Goal: Check status: Check status

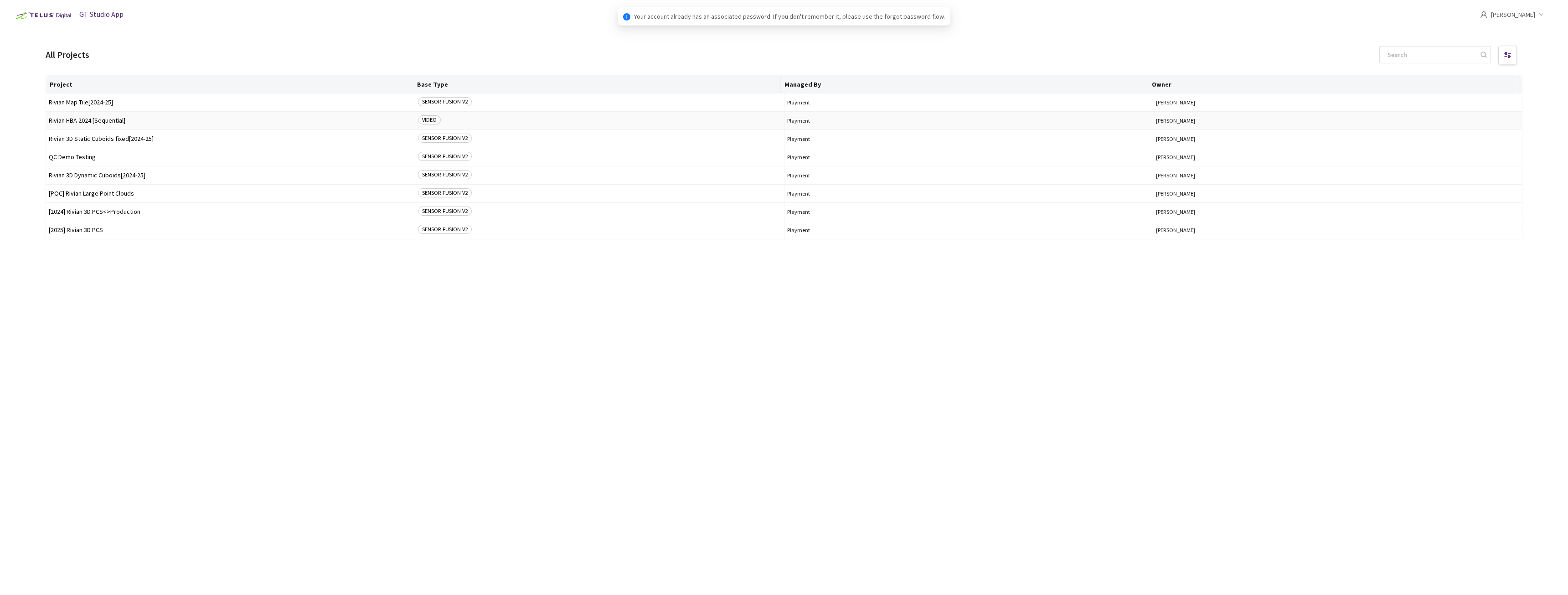
click at [102, 125] on td "Rivian HBA 2024 [Sequential]" at bounding box center [231, 121] width 369 height 18
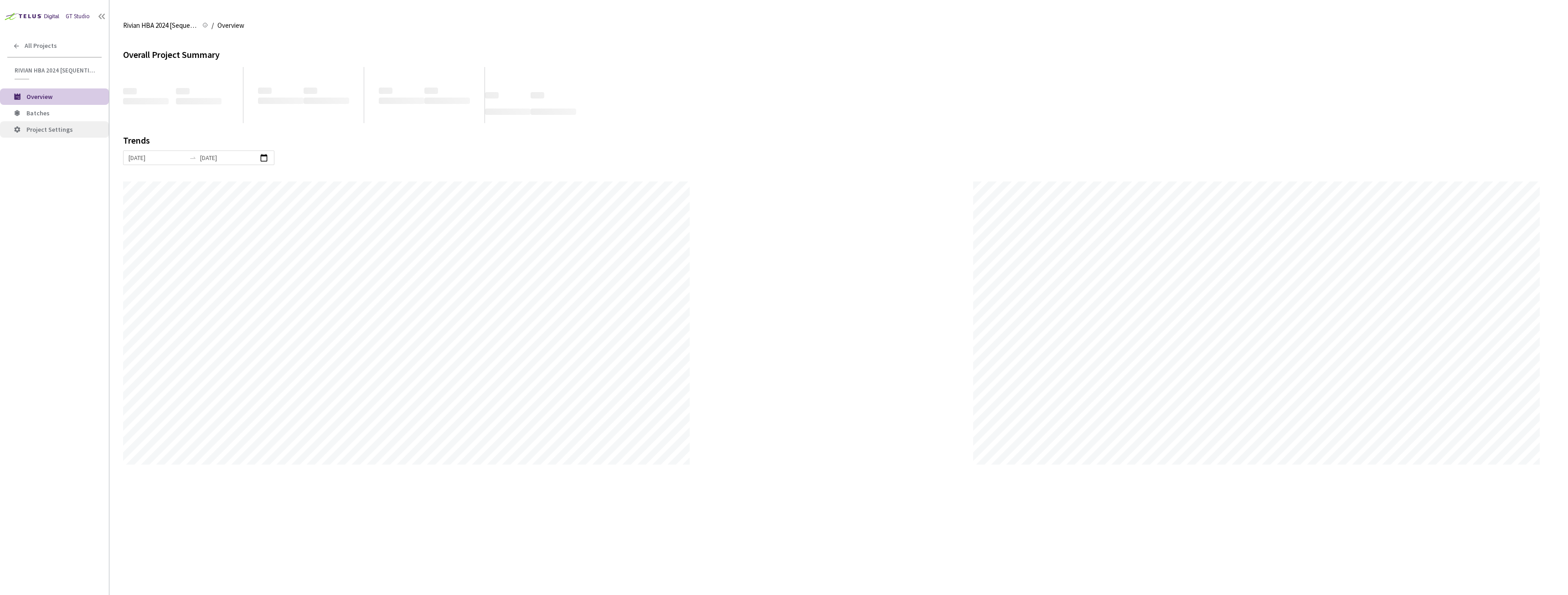
scroll to position [595, 1568]
click at [39, 119] on li "Batches" at bounding box center [54, 113] width 109 height 16
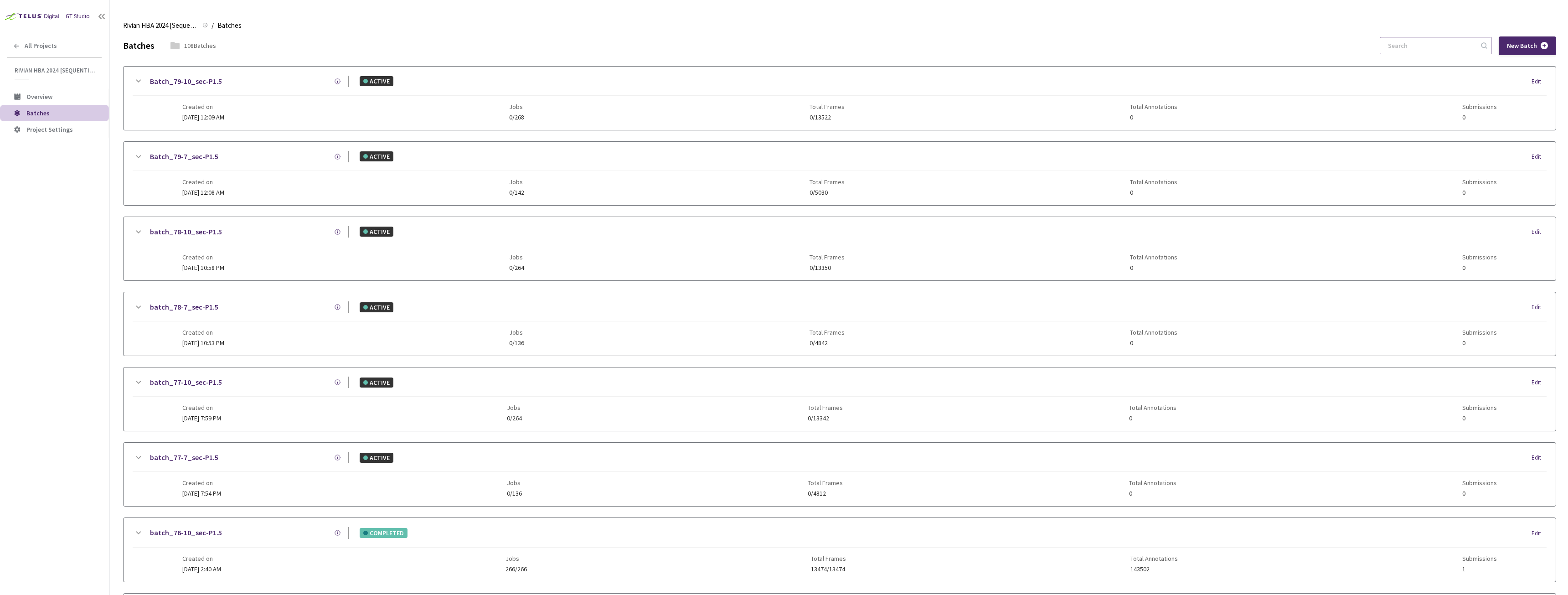
click at [1455, 46] on input at bounding box center [1431, 45] width 97 height 16
click at [188, 535] on link "batch_76-10_sec-P1.5" at bounding box center [186, 533] width 72 height 12
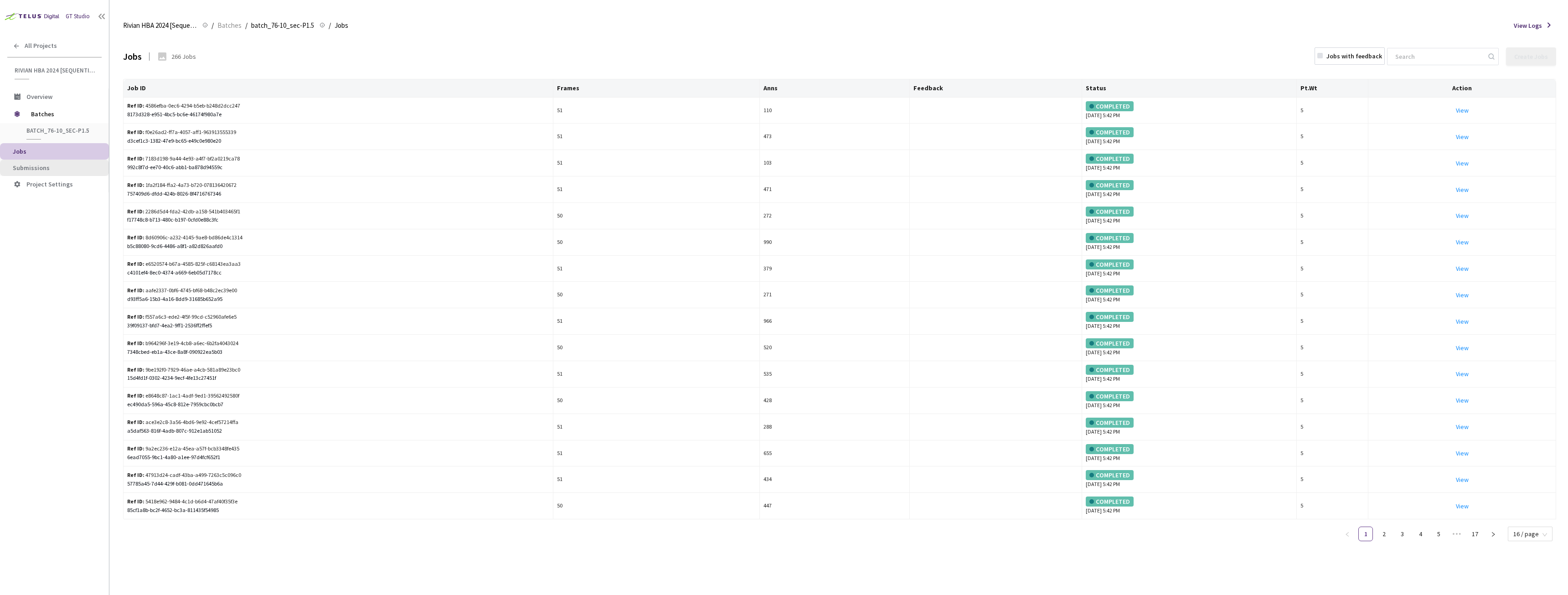
click at [43, 168] on span "Submissions" at bounding box center [31, 167] width 37 height 8
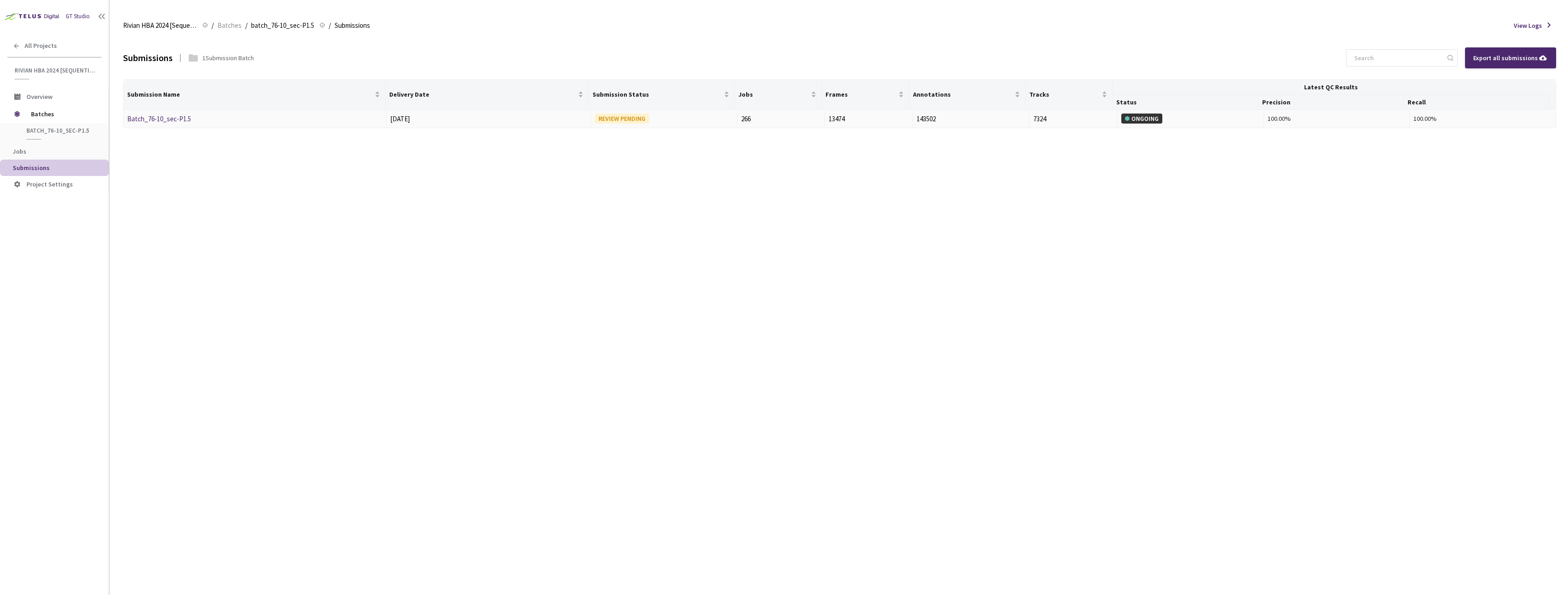
click at [159, 118] on link "Batch_76-10_sec-P1.5" at bounding box center [159, 119] width 64 height 9
